Goal: Transaction & Acquisition: Obtain resource

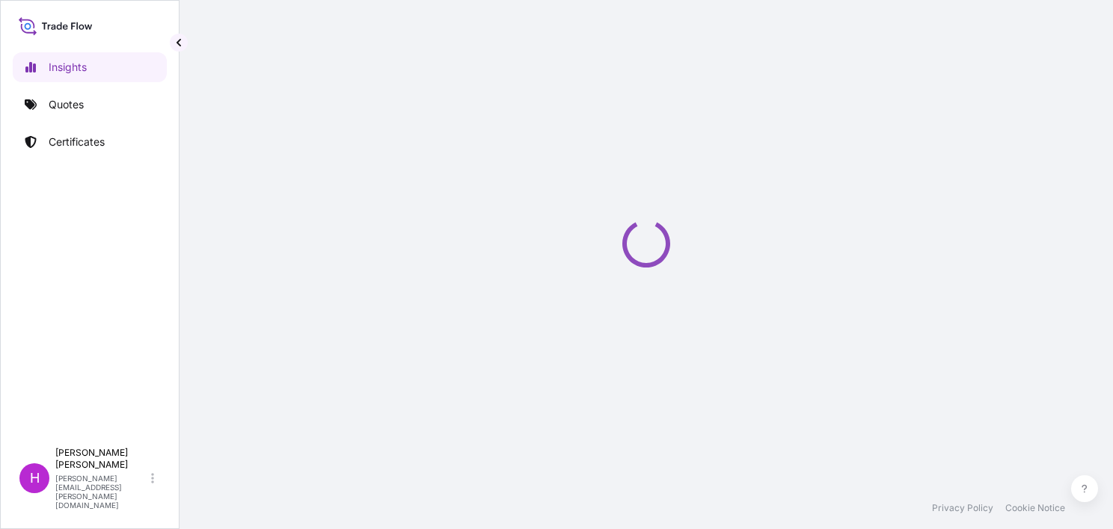
select select "2025"
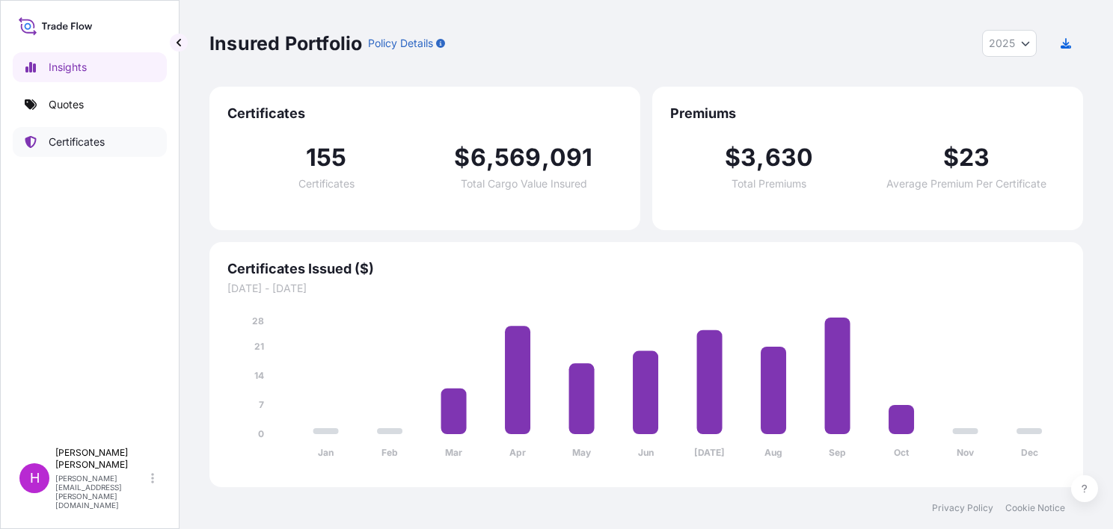
click at [70, 138] on p "Certificates" at bounding box center [77, 142] width 56 height 15
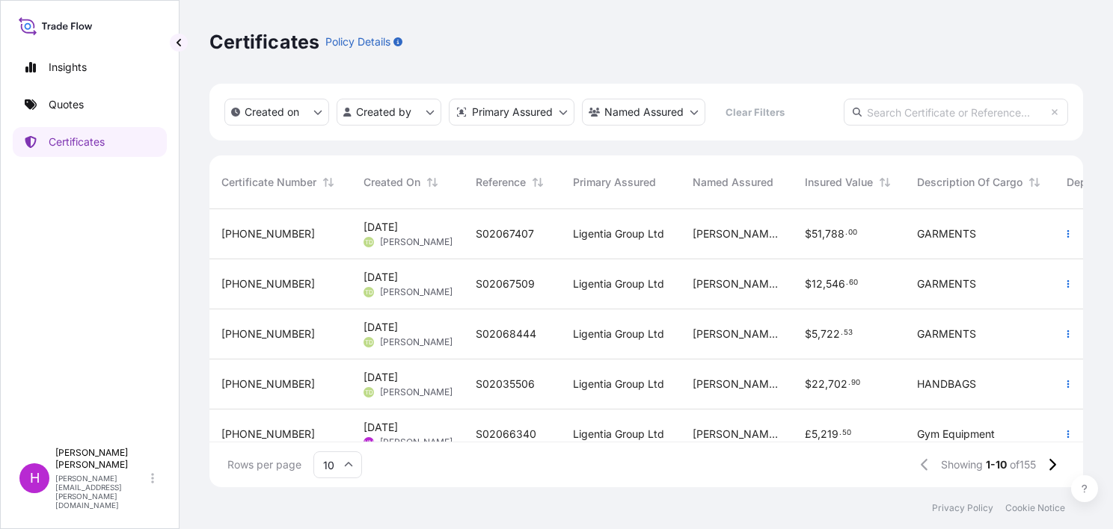
scroll to position [224, 0]
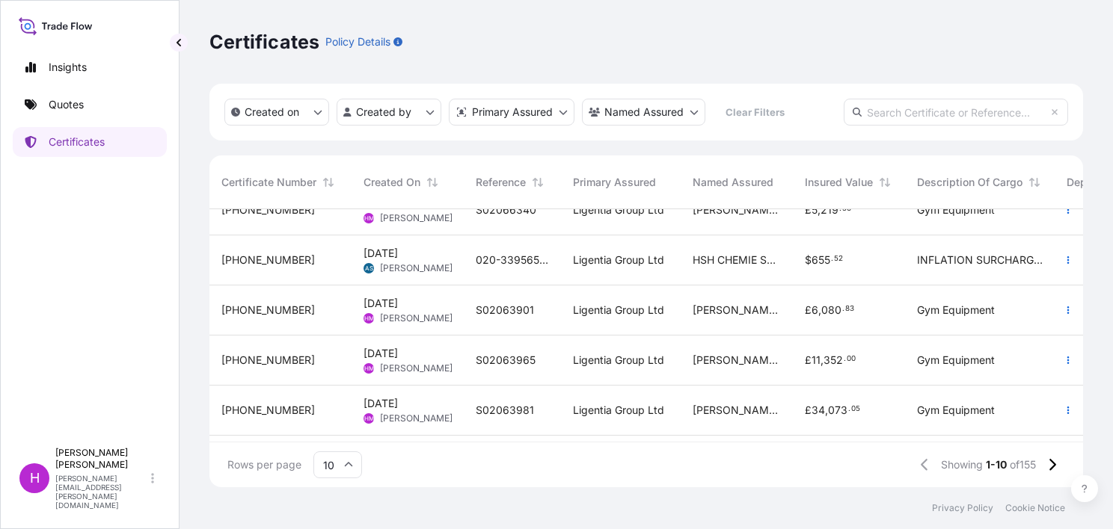
click at [508, 313] on span "S02063901" at bounding box center [505, 310] width 58 height 15
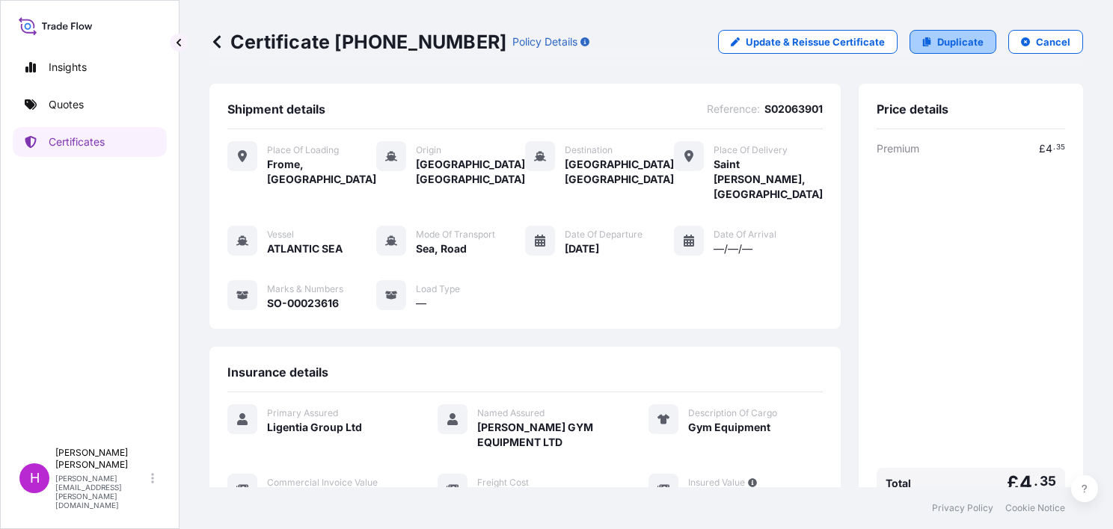
click at [937, 39] on p "Duplicate" at bounding box center [960, 41] width 46 height 15
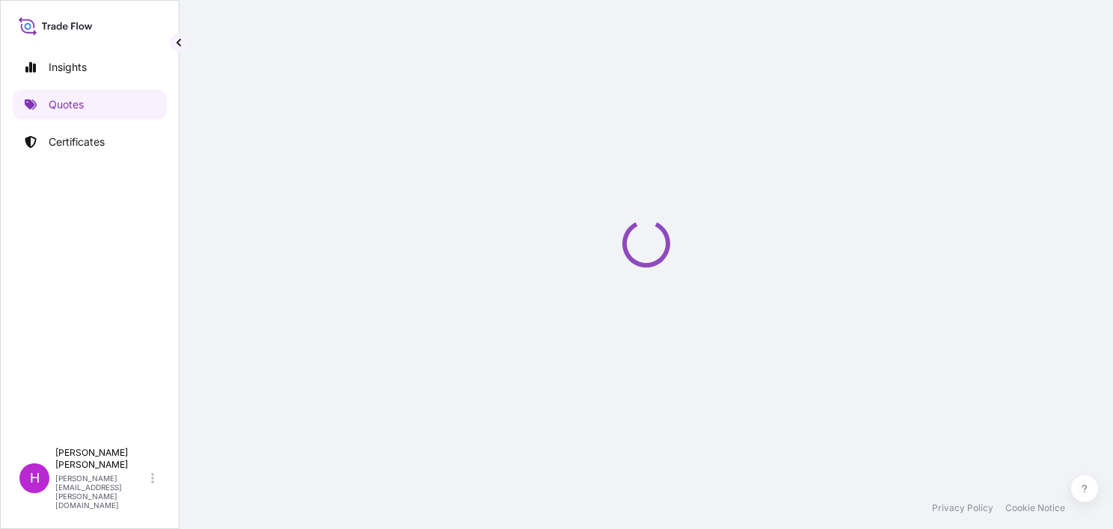
select select "Road / Inland"
select select "Sea"
select select "Road / Inland"
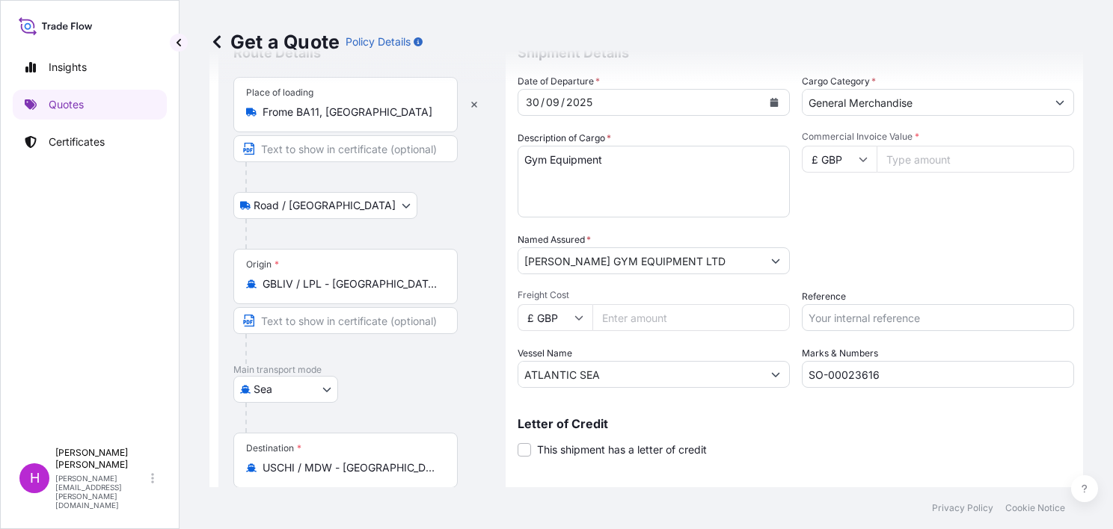
scroll to position [99, 0]
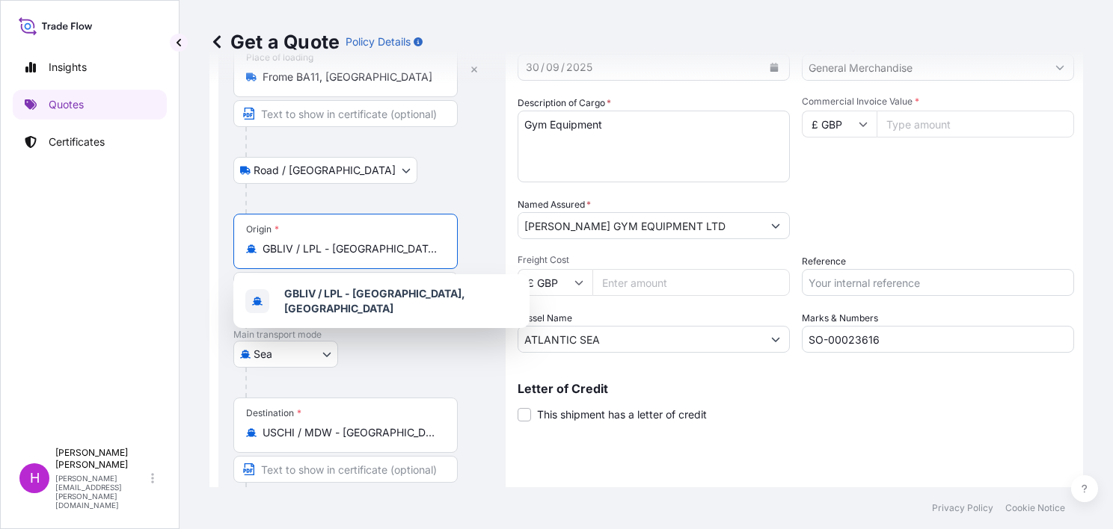
click at [433, 249] on input "GBLIV / LPL - Liverpool, United Kingdom" at bounding box center [350, 249] width 176 height 15
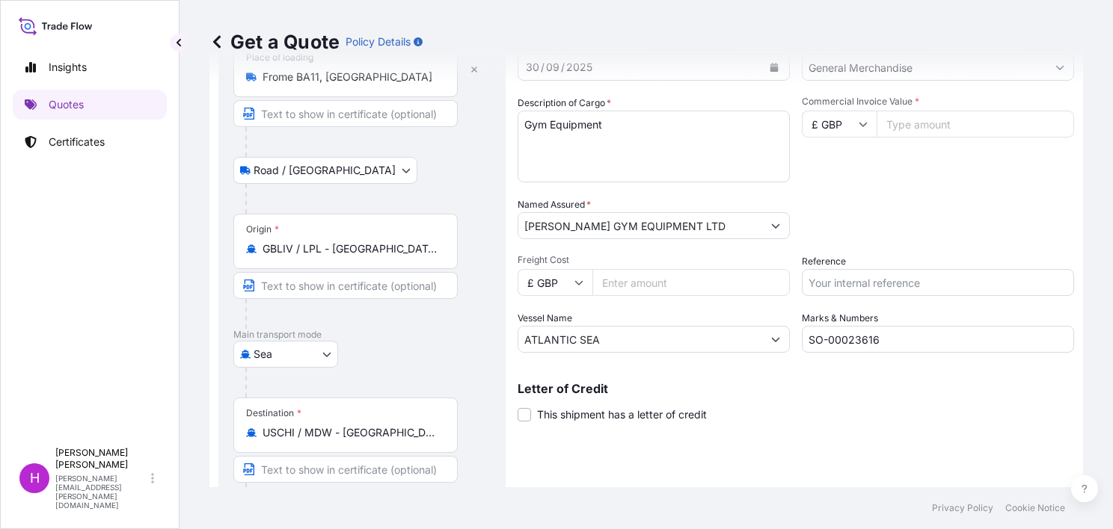
drag, startPoint x: 442, startPoint y: 250, endPoint x: 296, endPoint y: 245, distance: 145.9
click at [296, 245] on div "GBLIV / LPL - Liverpool, United Kingdom" at bounding box center [345, 249] width 199 height 15
click at [296, 245] on input "GBLIV / LPL - Liverpool, United Kingdom" at bounding box center [350, 249] width 176 height 15
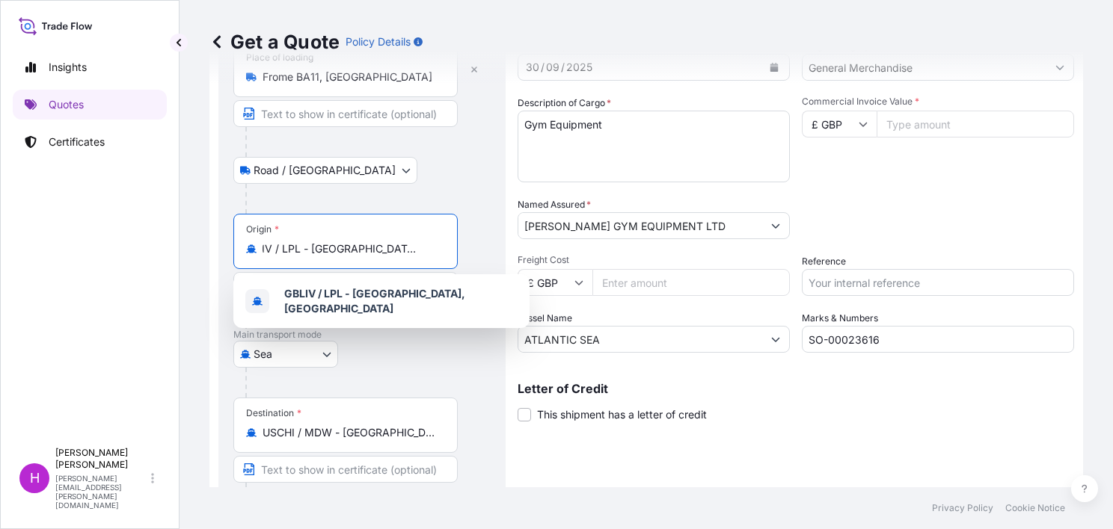
scroll to position [0, 24]
drag, startPoint x: 265, startPoint y: 246, endPoint x: 449, endPoint y: 247, distance: 183.9
click at [449, 247] on div "Origin * GBLIV / LPL - Liverpool, United Kingdom" at bounding box center [345, 241] width 224 height 55
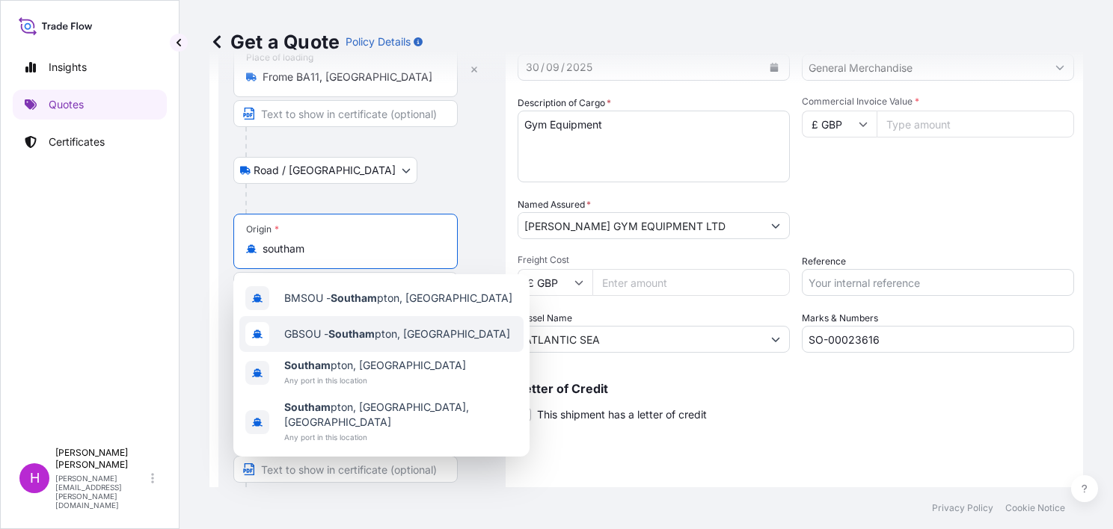
click at [424, 329] on span "GBSOU - Southam pton, United Kingdom" at bounding box center [397, 334] width 226 height 15
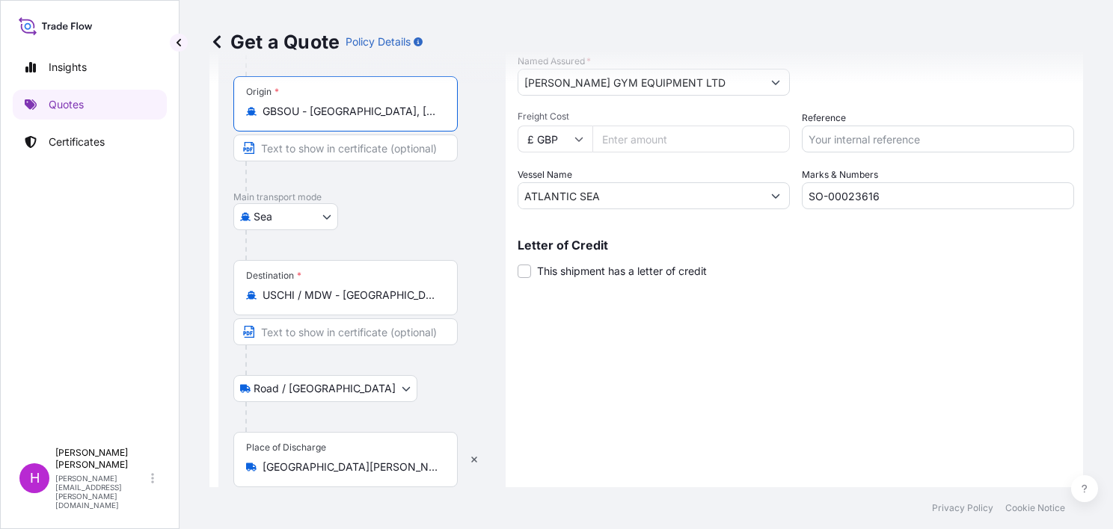
scroll to position [248, 0]
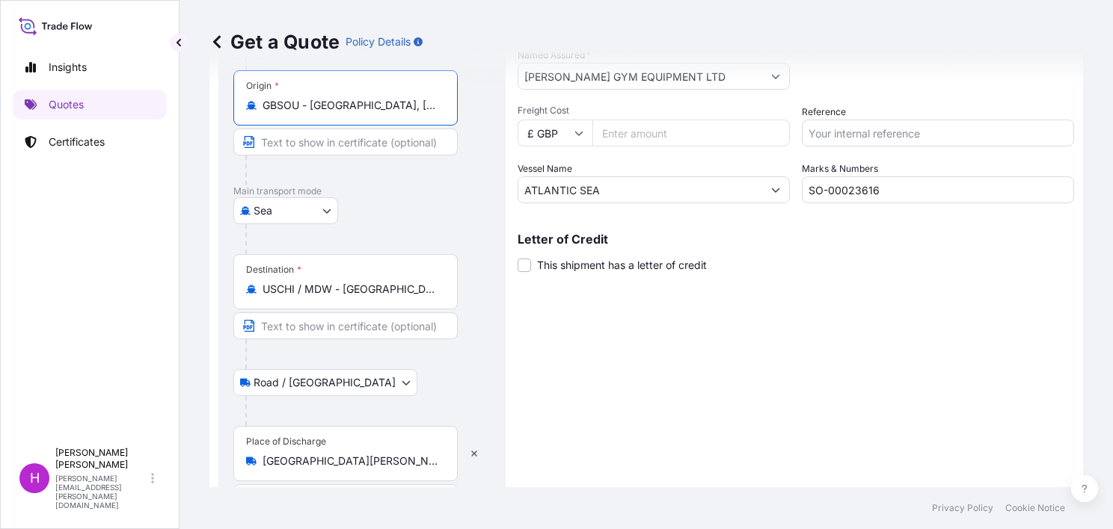
type input "GBSOU - Southampton, United Kingdom"
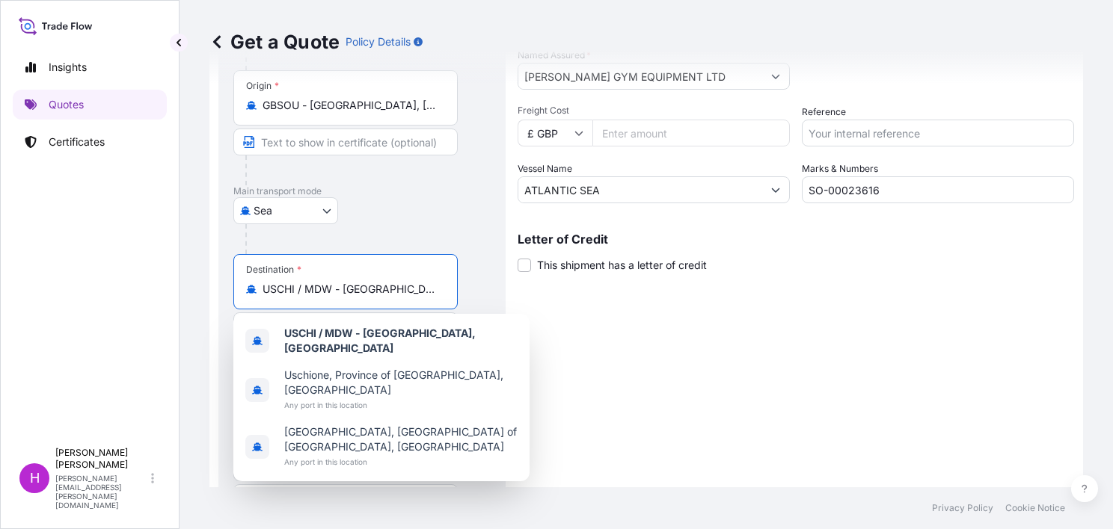
scroll to position [0, 16]
drag, startPoint x: 265, startPoint y: 286, endPoint x: 468, endPoint y: 291, distance: 203.4
click at [468, 291] on div "Destination * USCHI / MDW - Chicago, United States" at bounding box center [361, 311] width 257 height 115
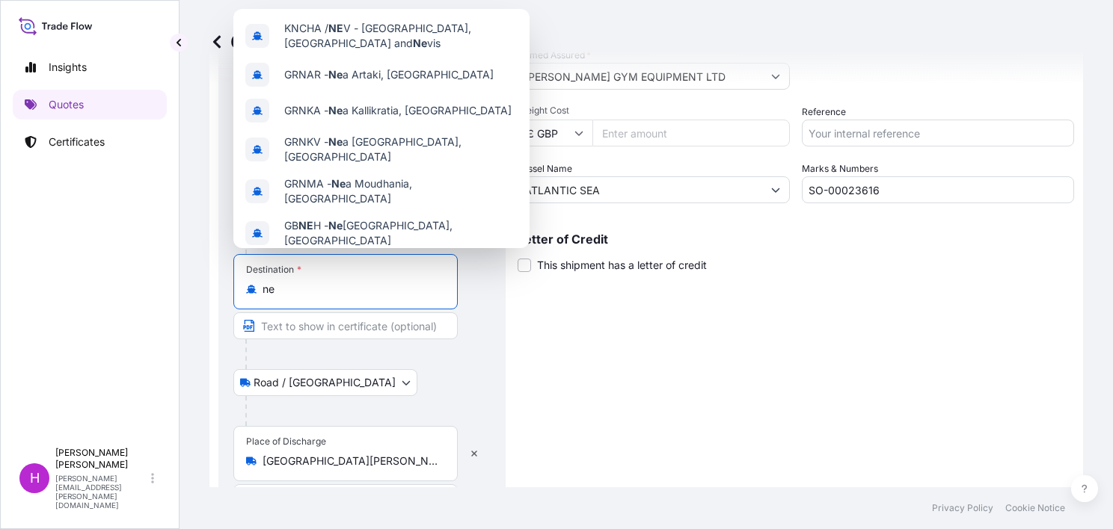
type input "n"
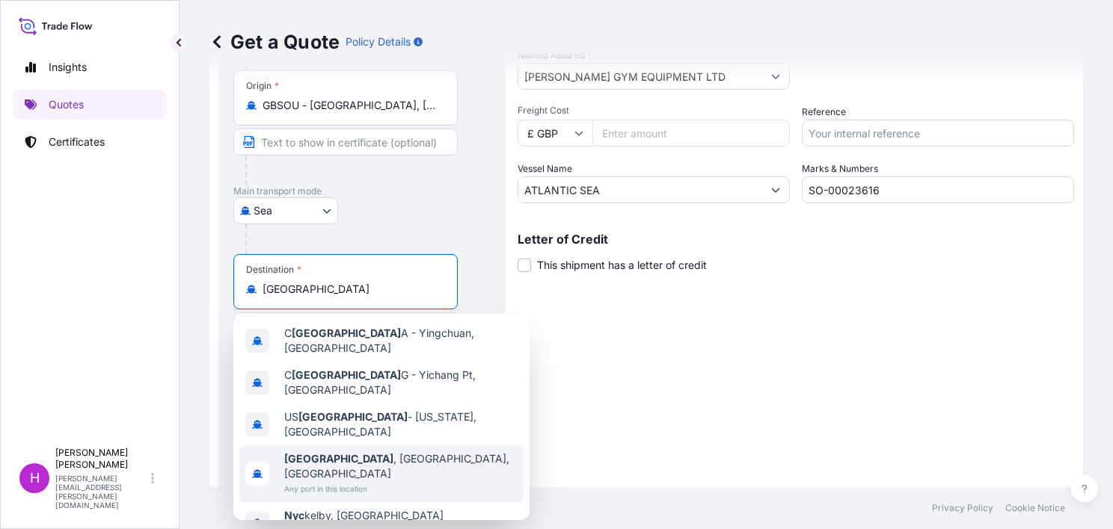
click at [347, 452] on span "NYC , NY, USA" at bounding box center [400, 467] width 233 height 30
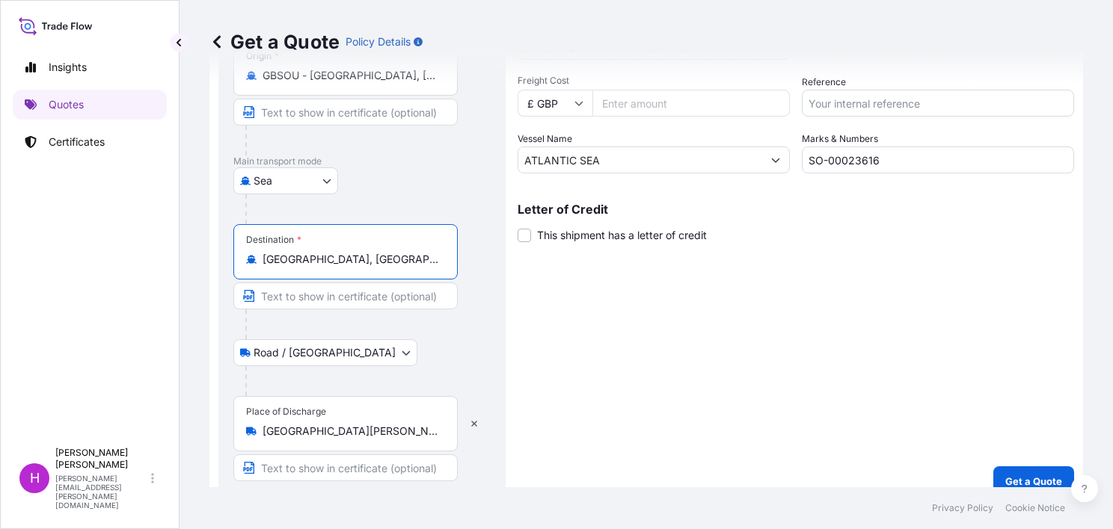
scroll to position [295, 0]
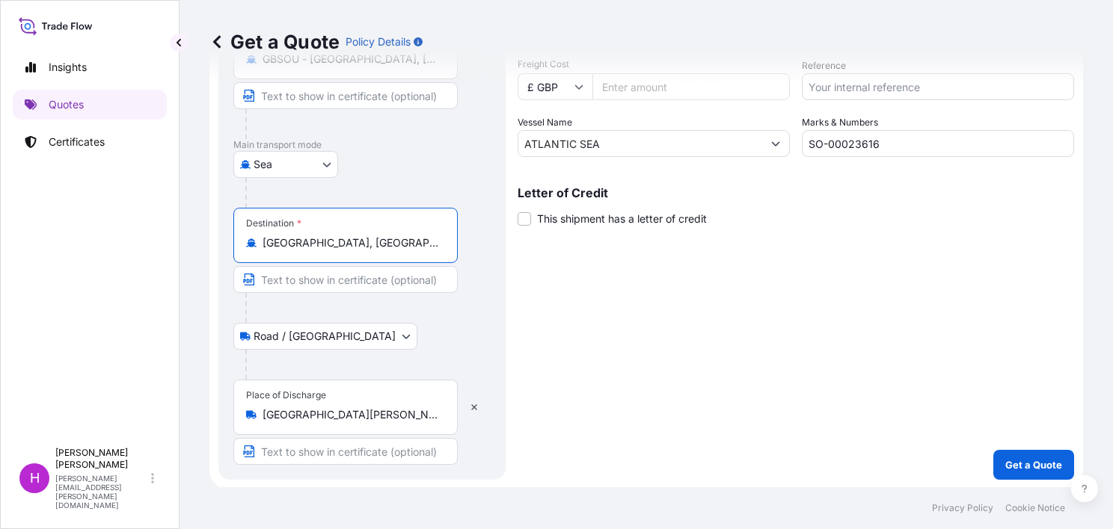
type input "NYC, NY, USA"
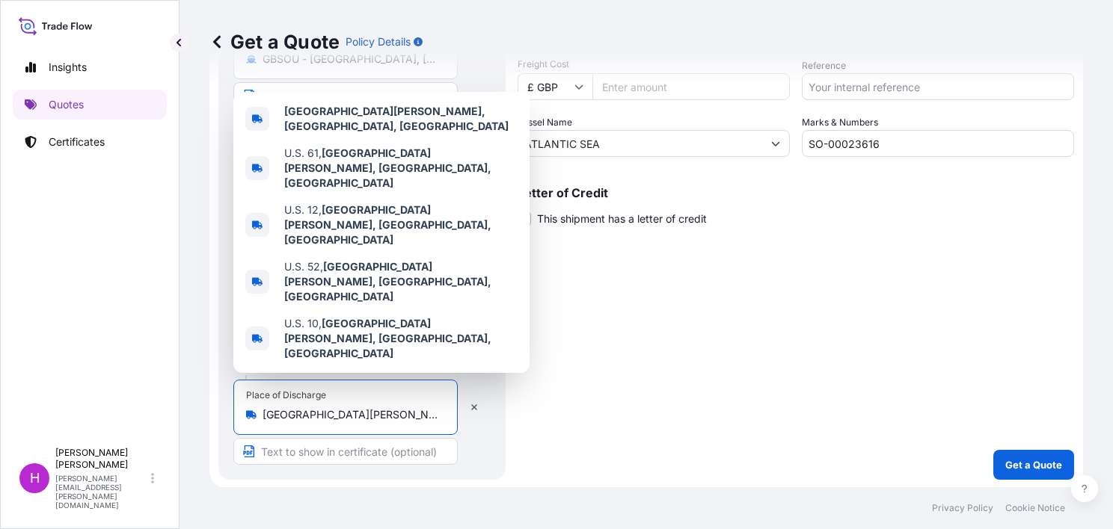
drag, startPoint x: 365, startPoint y: 418, endPoint x: 263, endPoint y: 412, distance: 101.9
click at [263, 412] on input "St Paul, MN, USA" at bounding box center [350, 414] width 176 height 15
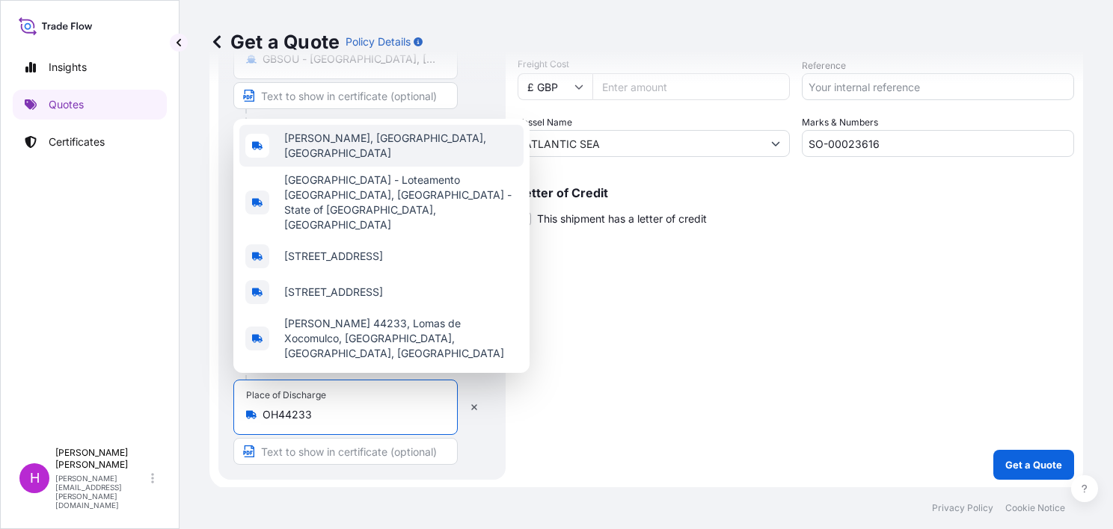
click at [322, 161] on span "Hinckley, OH 44233, USA" at bounding box center [400, 146] width 233 height 30
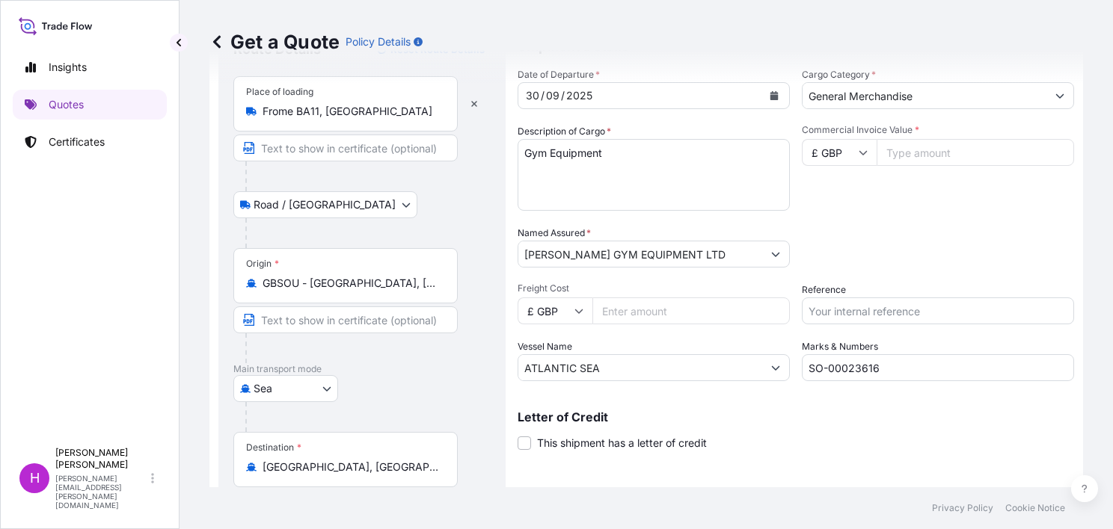
scroll to position [0, 0]
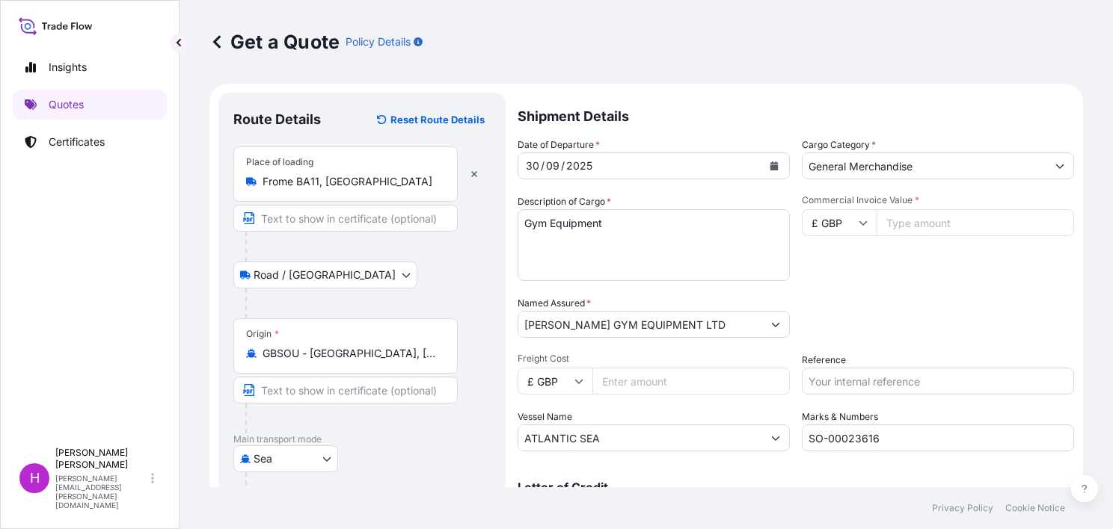
type input "Hinckley, OH 44233, USA"
click at [765, 159] on button "Calendar" at bounding box center [774, 166] width 24 height 24
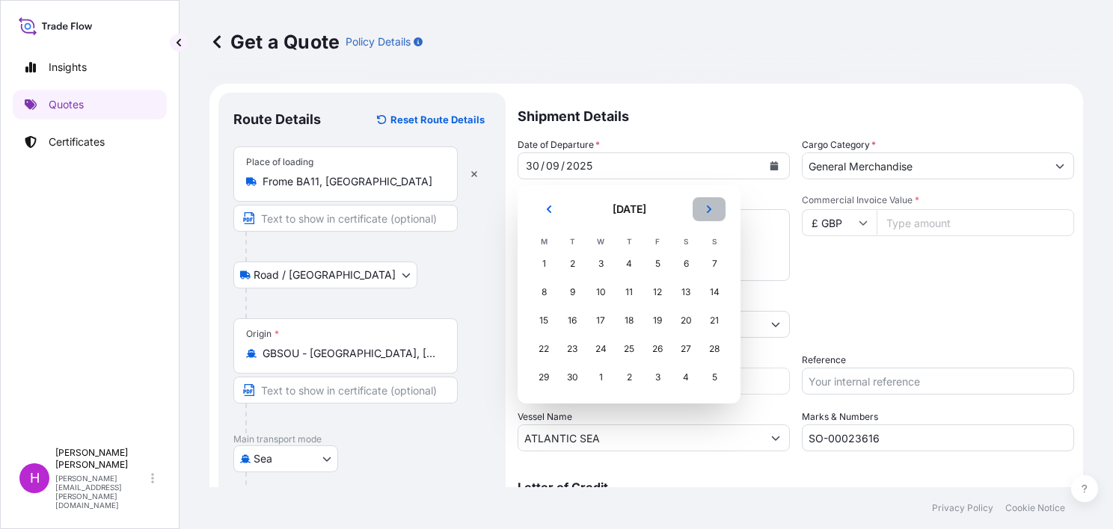
click at [709, 207] on icon "Next" at bounding box center [709, 209] width 4 height 7
click at [573, 316] on div "14" at bounding box center [572, 320] width 27 height 27
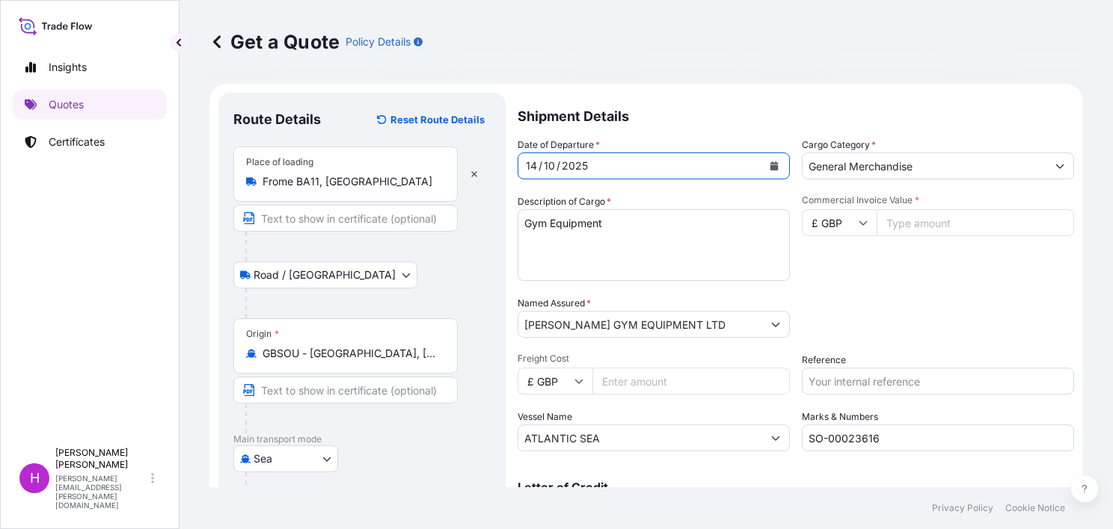
click at [918, 221] on input "Commercial Invoice Value *" at bounding box center [974, 222] width 197 height 27
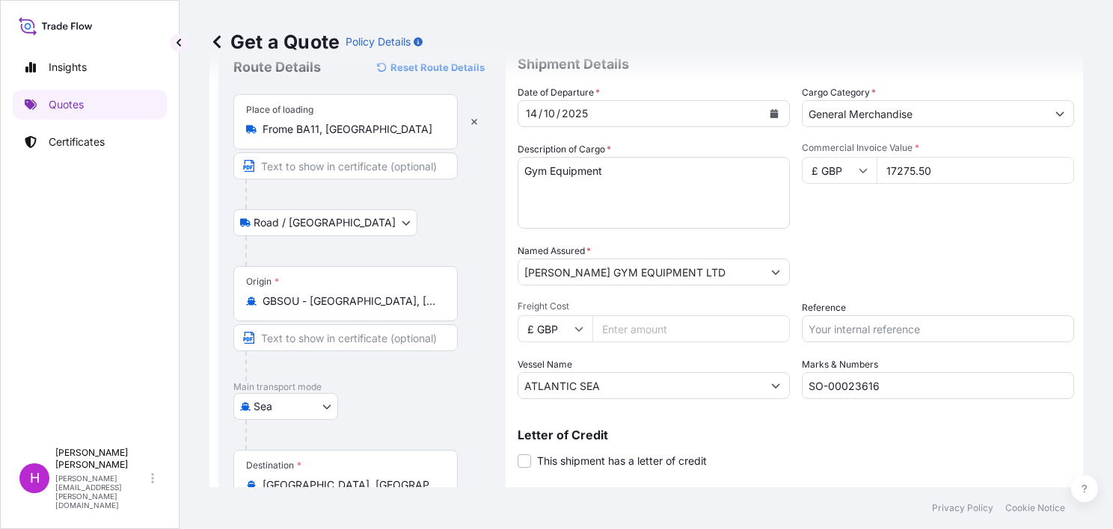
scroll to position [75, 0]
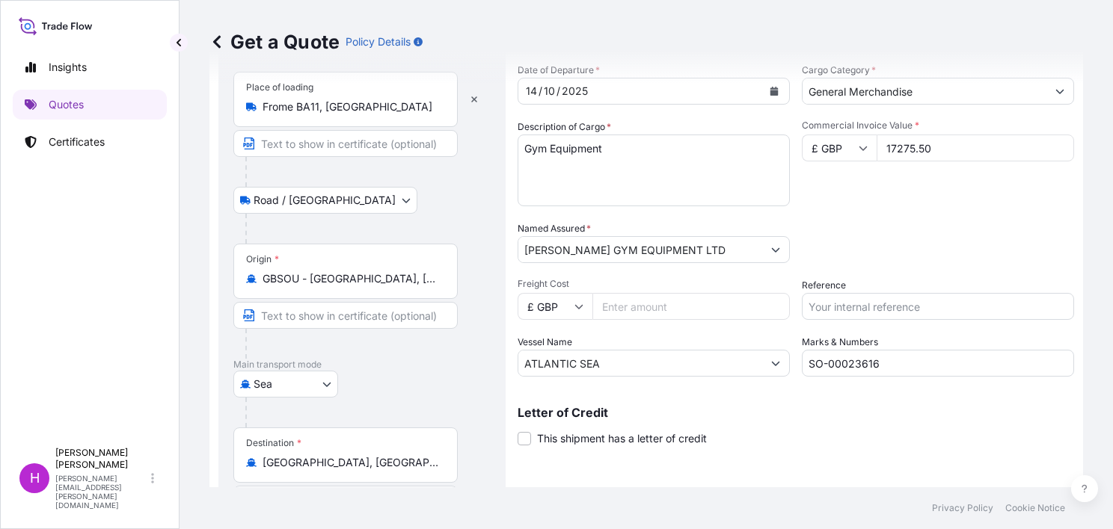
type input "17275.50"
click at [637, 302] on input "Freight Cost" at bounding box center [690, 306] width 197 height 27
type input "1600.00"
click at [843, 311] on input "Reference" at bounding box center [938, 306] width 272 height 27
type input "s"
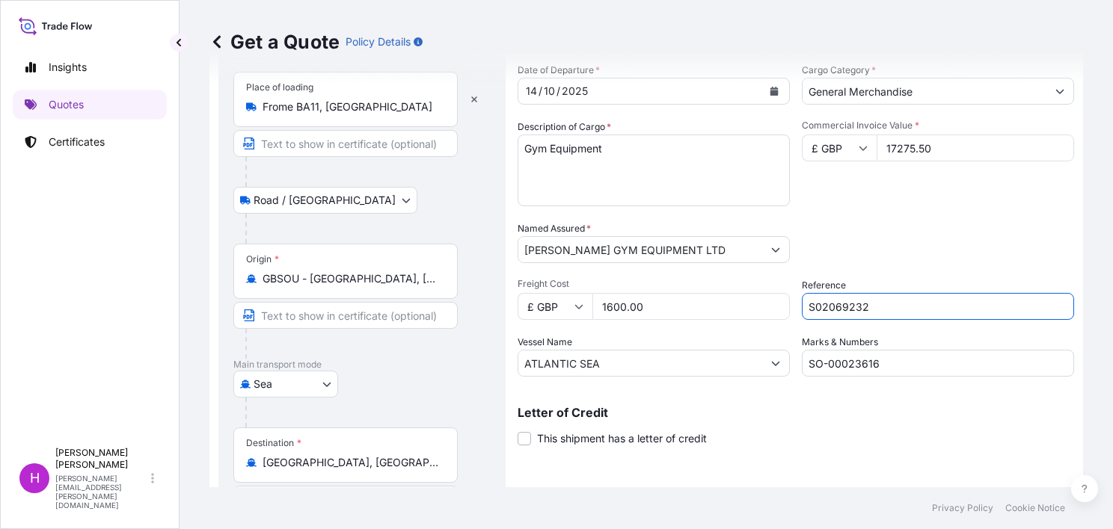
type input "S02069232"
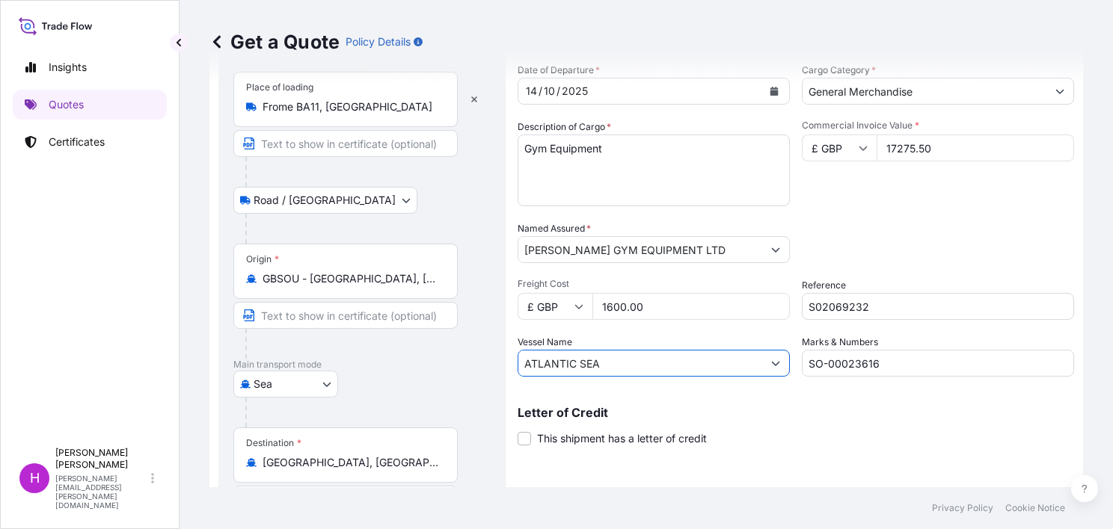
drag, startPoint x: 635, startPoint y: 368, endPoint x: 520, endPoint y: 360, distance: 114.6
click at [520, 360] on input "ATLANTIC SEA" at bounding box center [640, 363] width 244 height 27
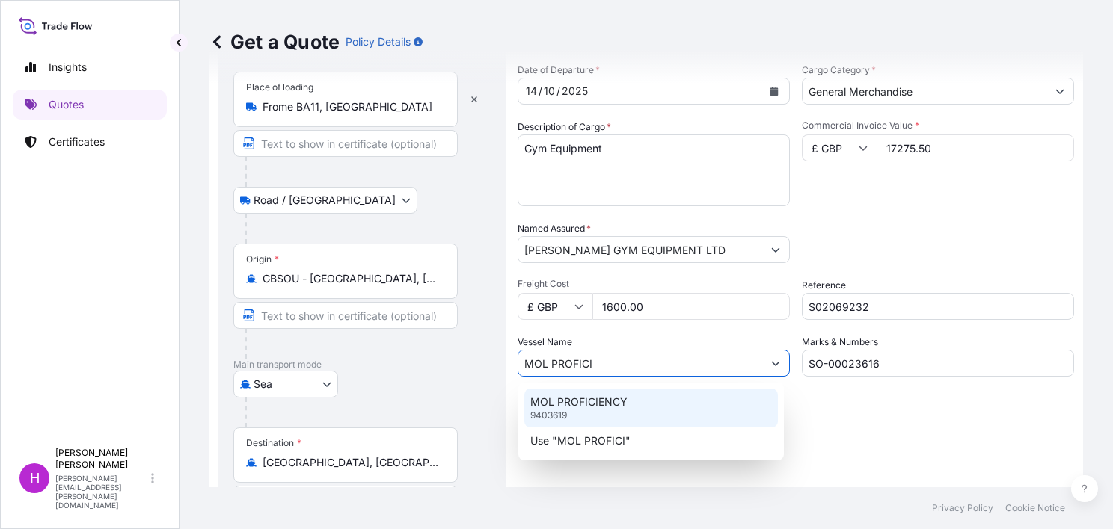
click at [572, 410] on div "MOL PROFICIENCY 9403619" at bounding box center [650, 408] width 253 height 39
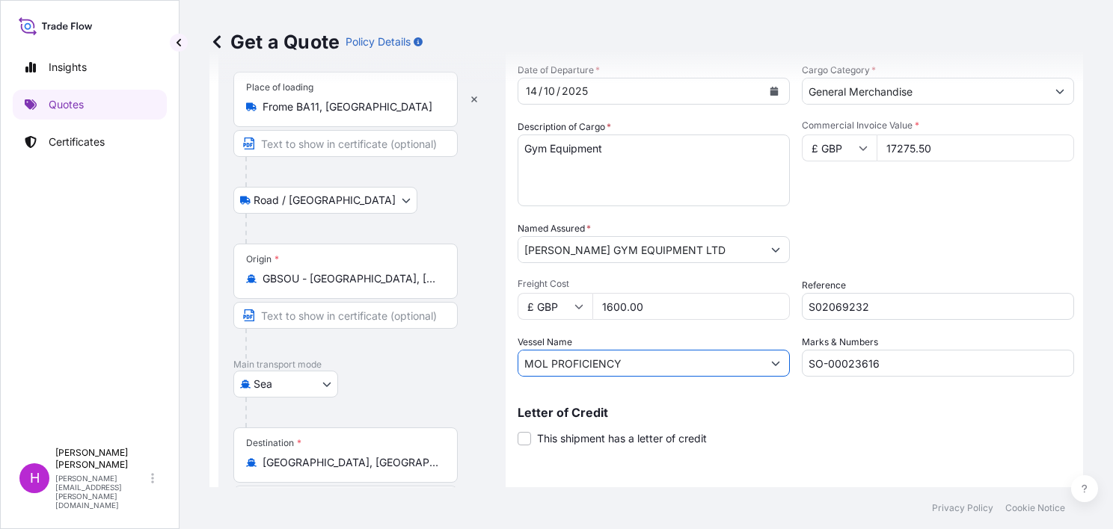
type input "MOL PROFICIENCY"
click at [891, 364] on input "SO-00023616" at bounding box center [938, 363] width 272 height 27
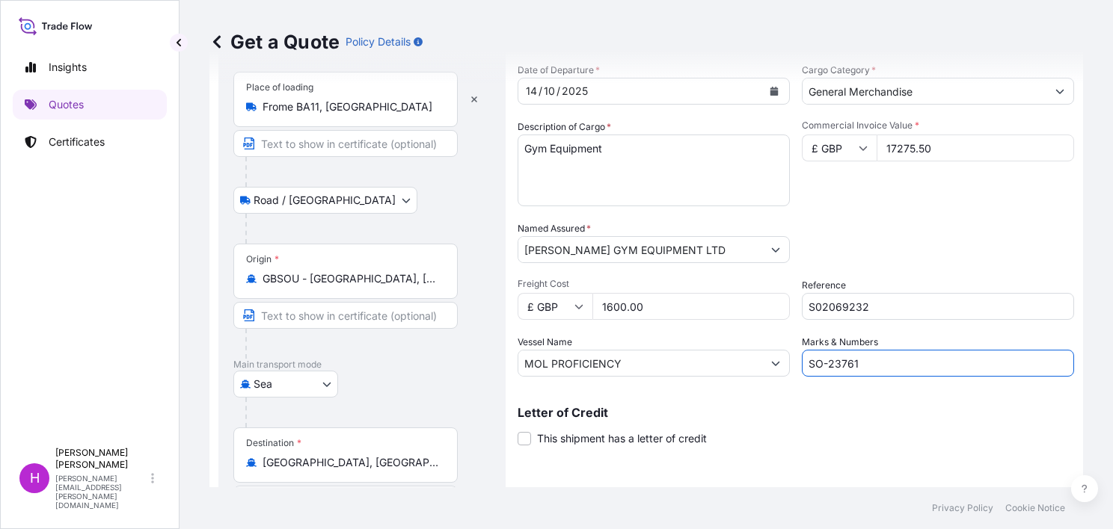
click at [823, 362] on input "SO-23761" at bounding box center [938, 363] width 272 height 27
click at [893, 368] on input "SO-00023761" at bounding box center [938, 363] width 272 height 27
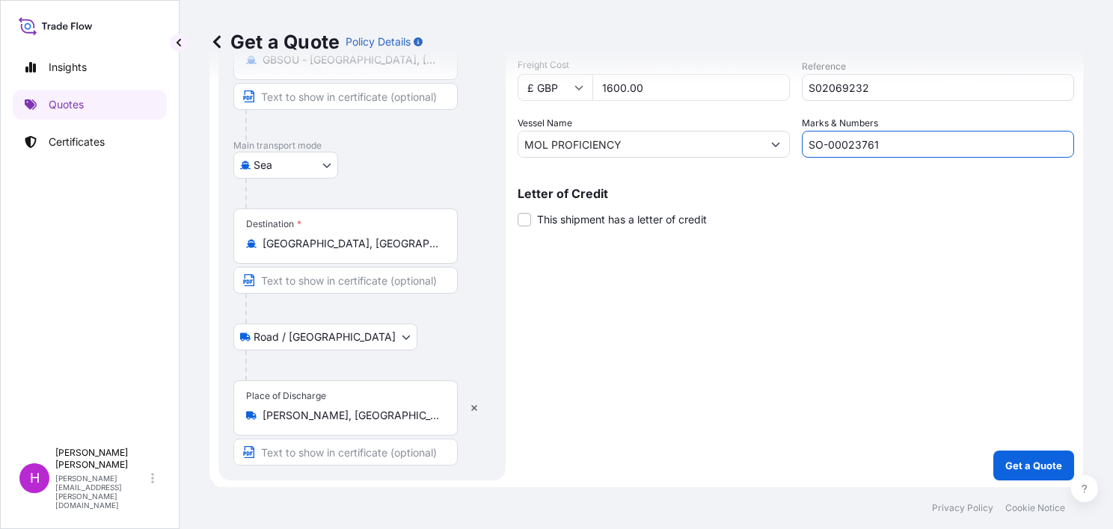
scroll to position [295, 0]
type input "SO-00023761"
click at [1031, 465] on p "Get a Quote" at bounding box center [1033, 465] width 57 height 15
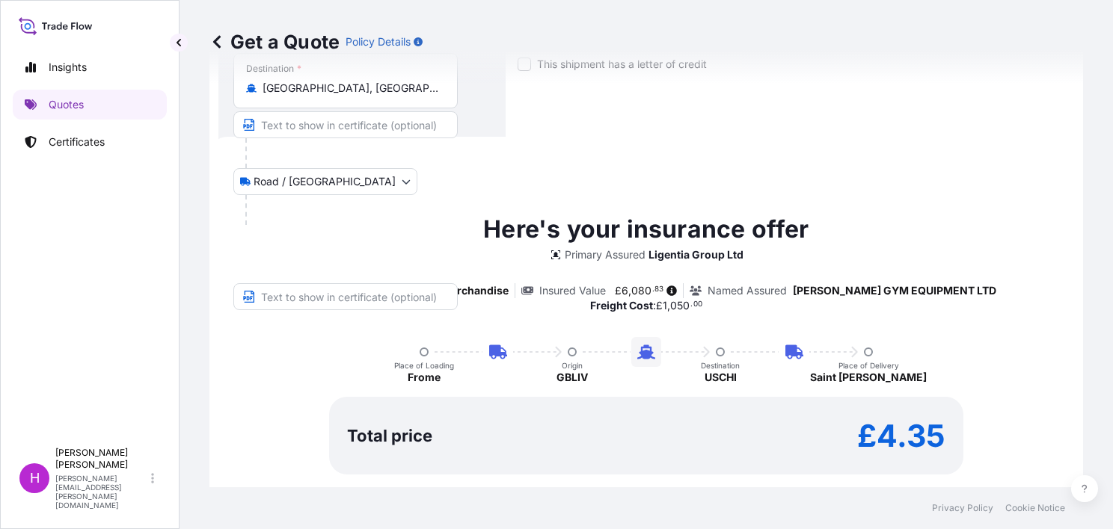
scroll to position [511, 0]
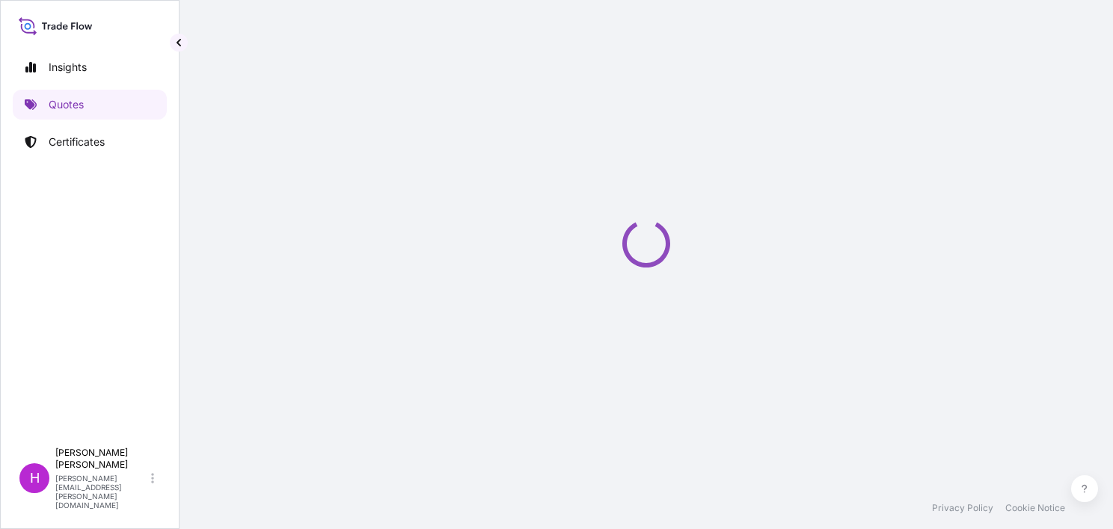
select select "Road / Inland"
select select "Sea"
select select "Road / Inland"
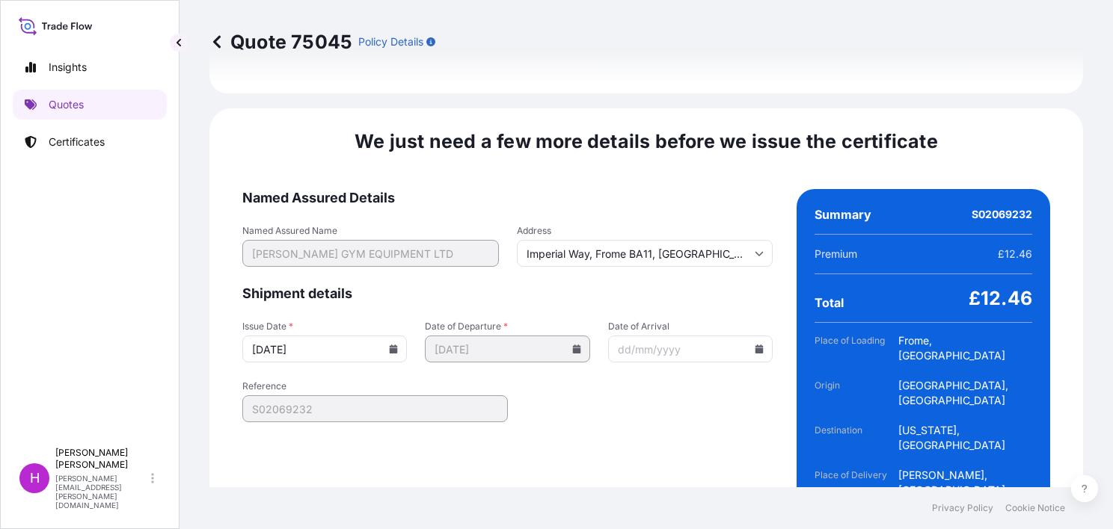
scroll to position [2247, 0]
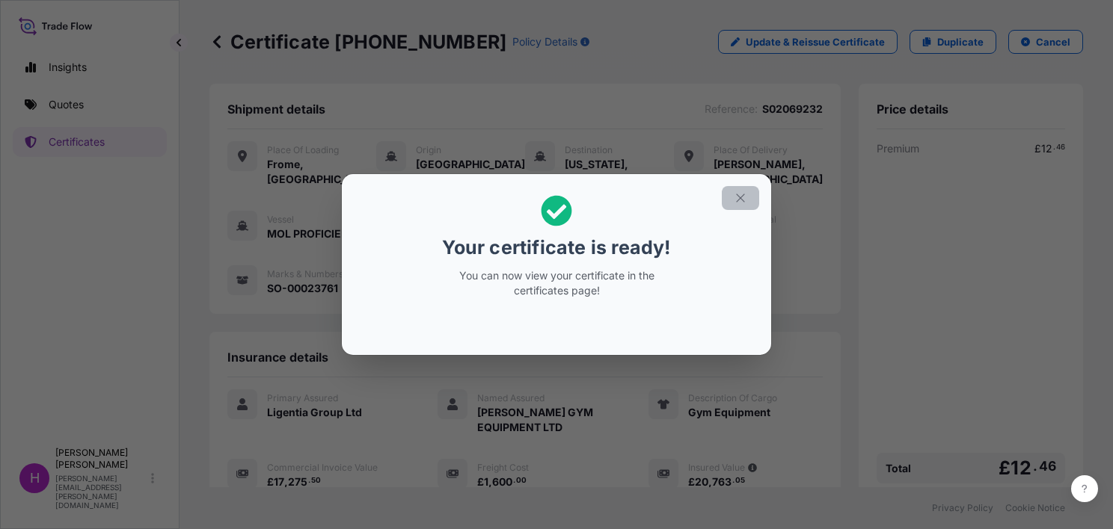
click at [736, 196] on icon "button" at bounding box center [739, 197] width 13 height 13
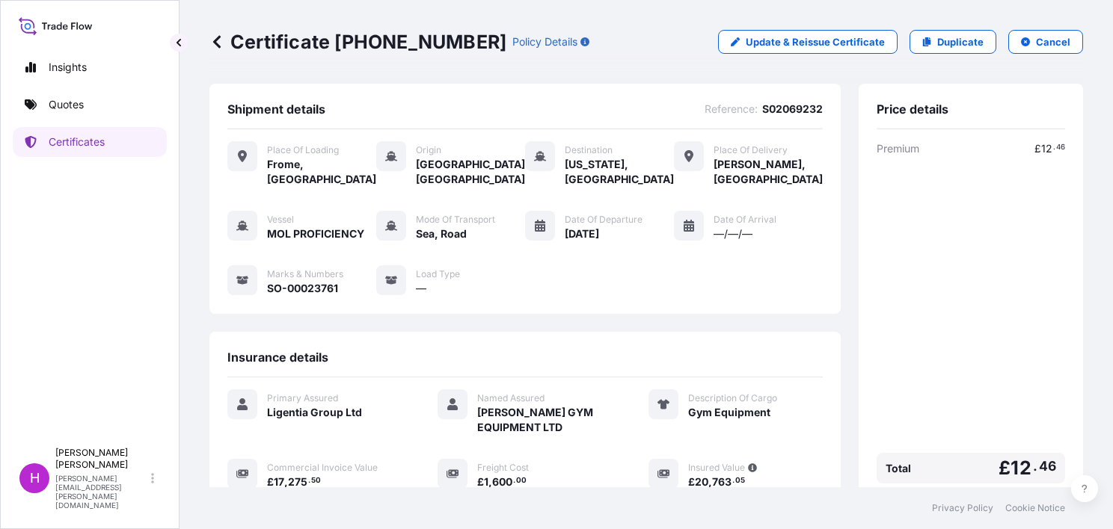
scroll to position [239, 0]
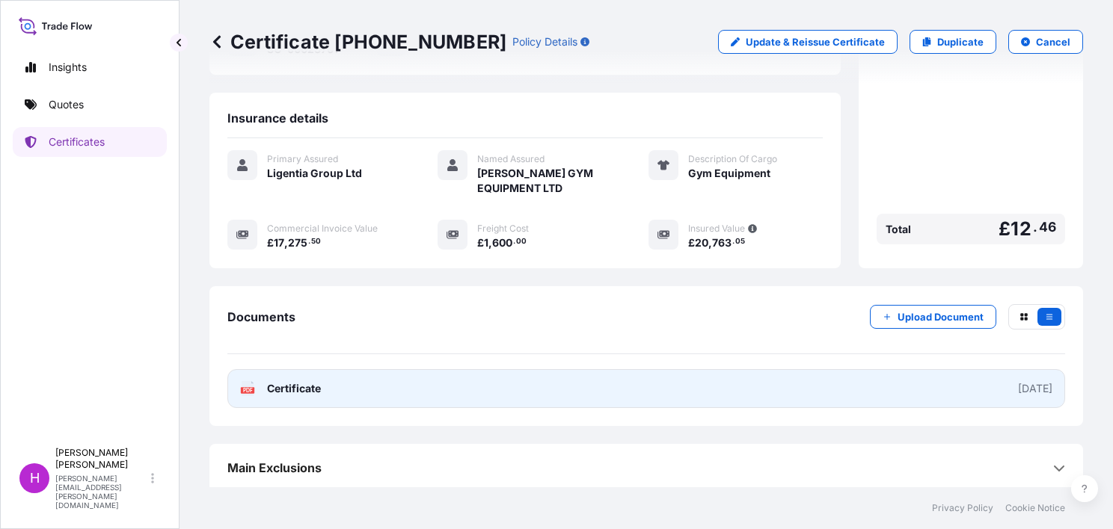
click at [280, 386] on span "Certificate" at bounding box center [294, 388] width 54 height 15
